Goal: Task Accomplishment & Management: Manage account settings

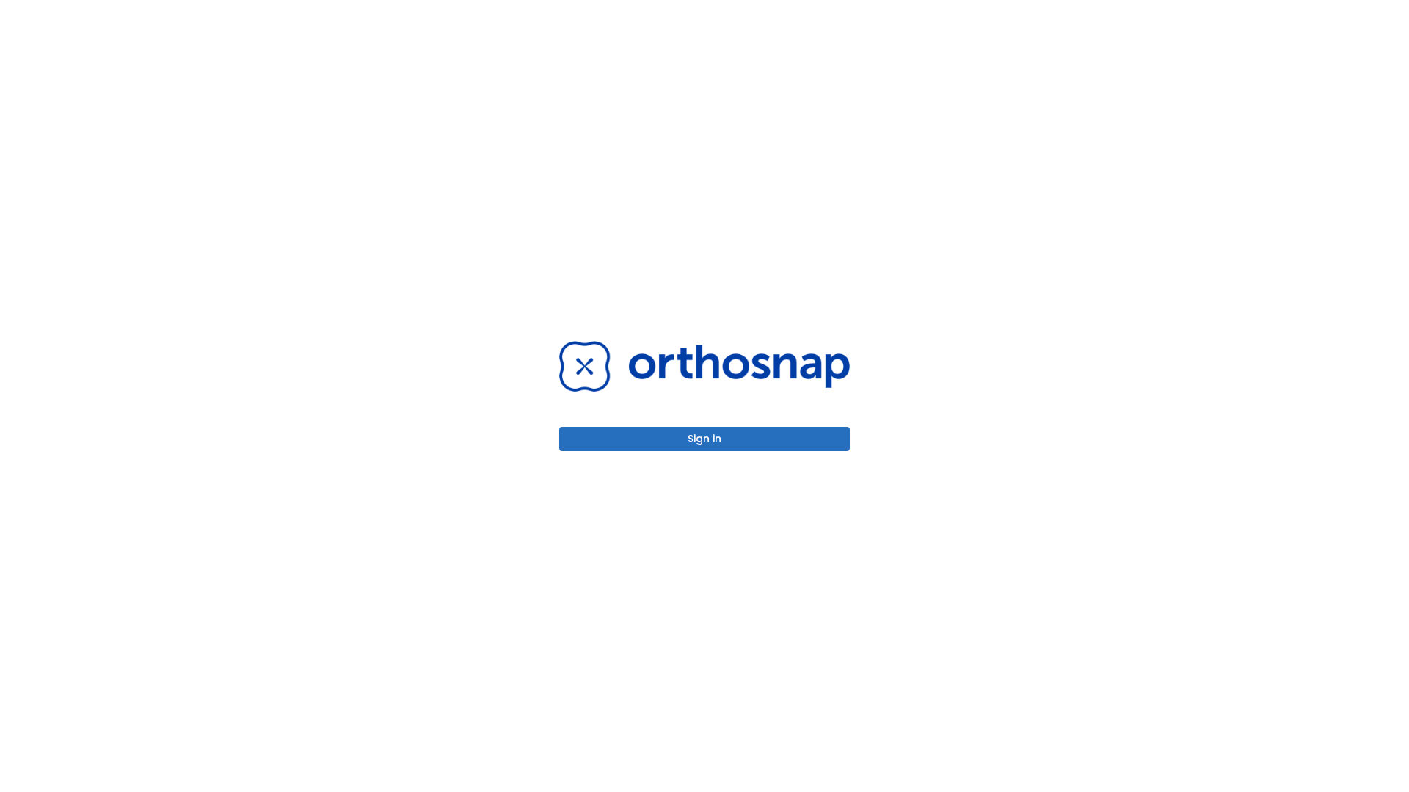
click at [704, 439] on button "Sign in" at bounding box center [704, 439] width 291 height 24
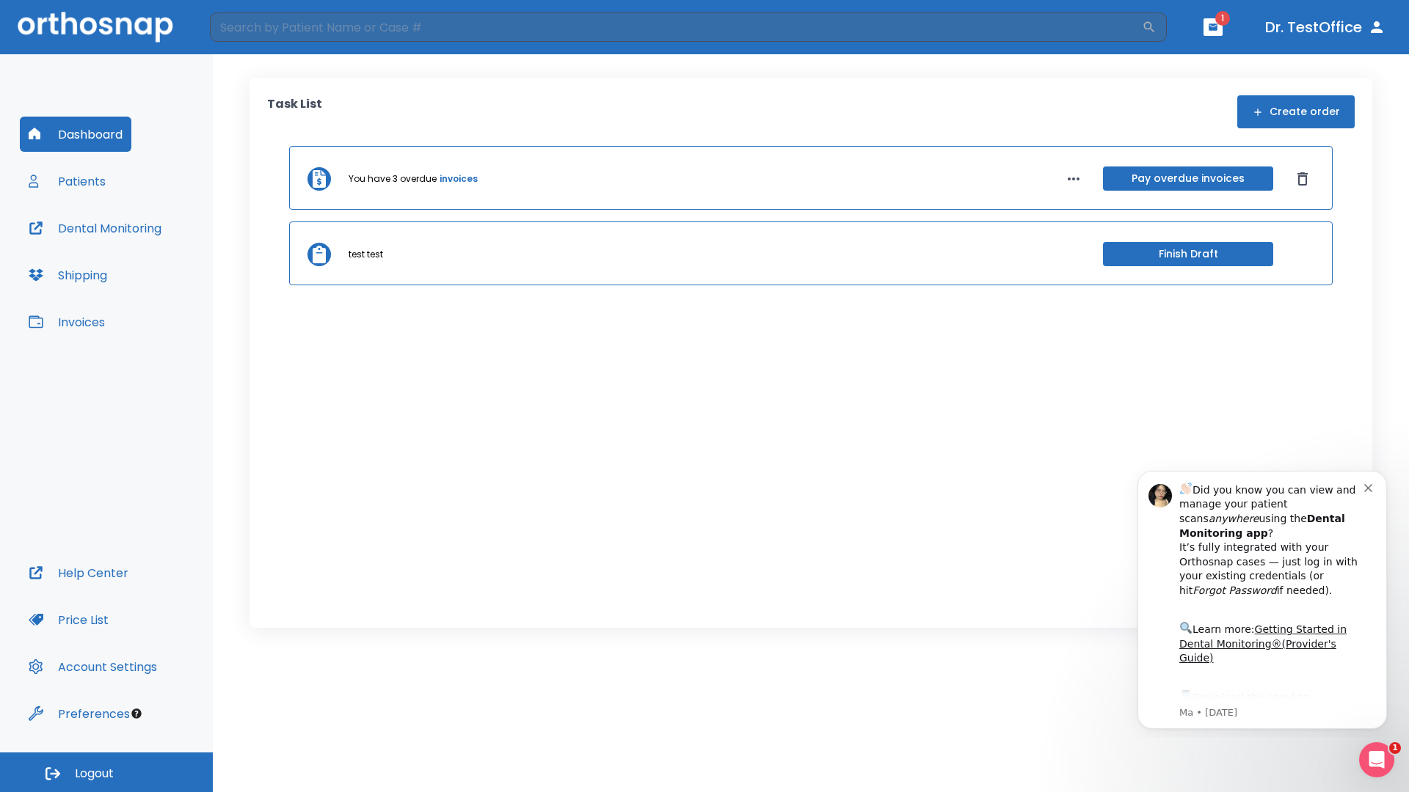
click at [106, 772] on span "Logout" at bounding box center [94, 774] width 39 height 16
